Goal: Information Seeking & Learning: Understand process/instructions

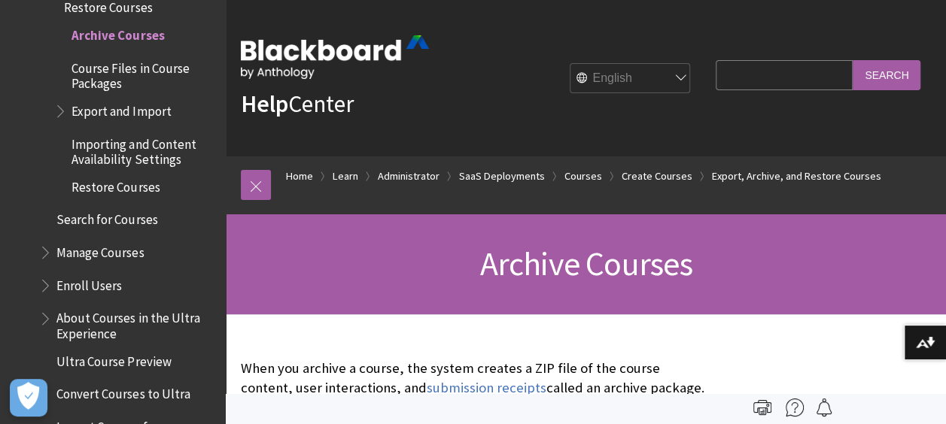
click at [707, 82] on fieldset "Search Query Search" at bounding box center [818, 78] width 223 height 45
click at [732, 80] on input "Search Query" at bounding box center [784, 74] width 137 height 29
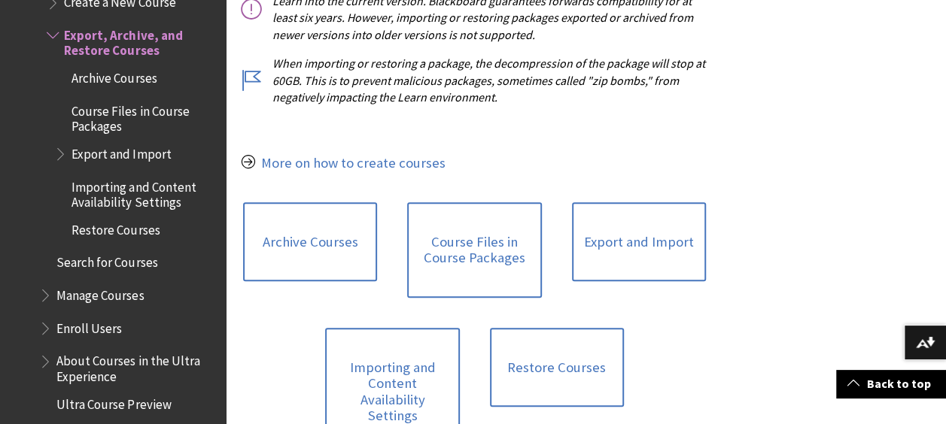
scroll to position [828, 0]
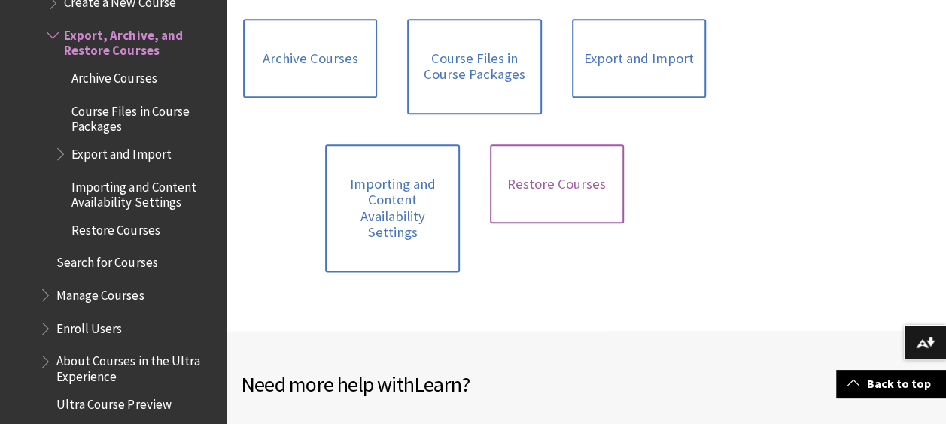
click at [492, 196] on link "Restore Courses" at bounding box center [557, 185] width 134 height 80
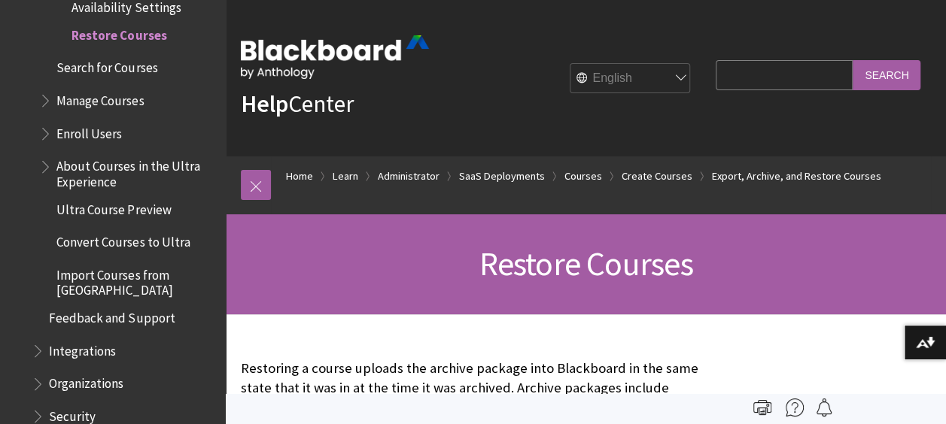
click at [427, 126] on div "Help Center" at bounding box center [335, 78] width 188 height 132
